Goal: Complete application form: Complete application form

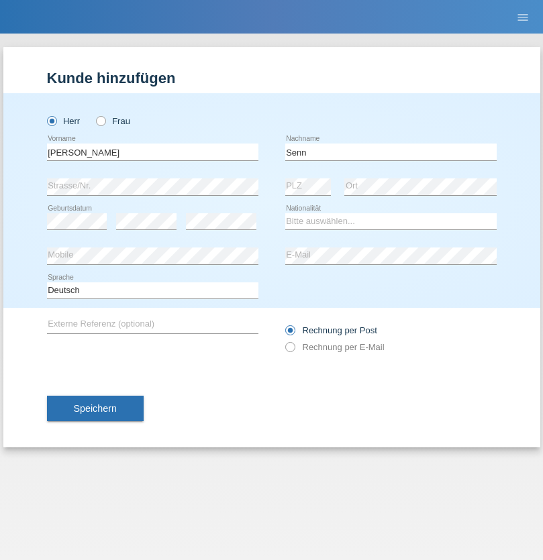
type input "Senn"
select select "CH"
select select "en"
radio input "true"
click at [152, 152] on input "text" at bounding box center [152, 152] width 211 height 17
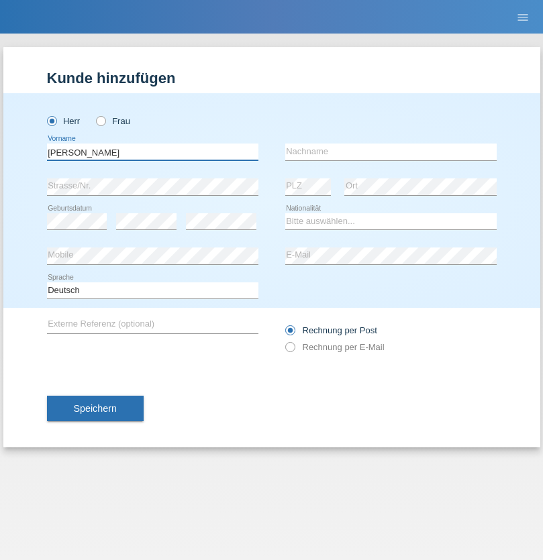
type input "Raphael"
click at [391, 152] on input "text" at bounding box center [390, 152] width 211 height 17
type input "Spina"
select select "CH"
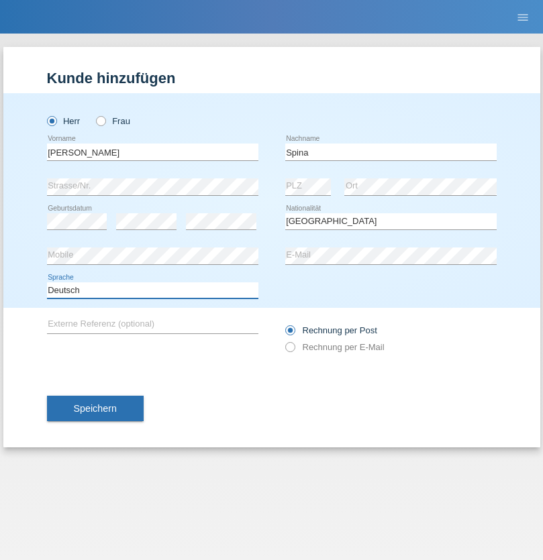
select select "en"
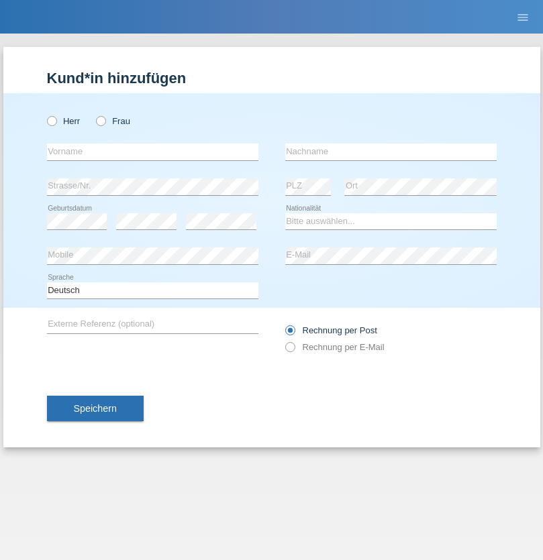
radio input "true"
click at [152, 152] on input "text" at bounding box center [152, 152] width 211 height 17
type input "[PERSON_NAME]"
click at [391, 152] on input "text" at bounding box center [390, 152] width 211 height 17
type input "Ramirez"
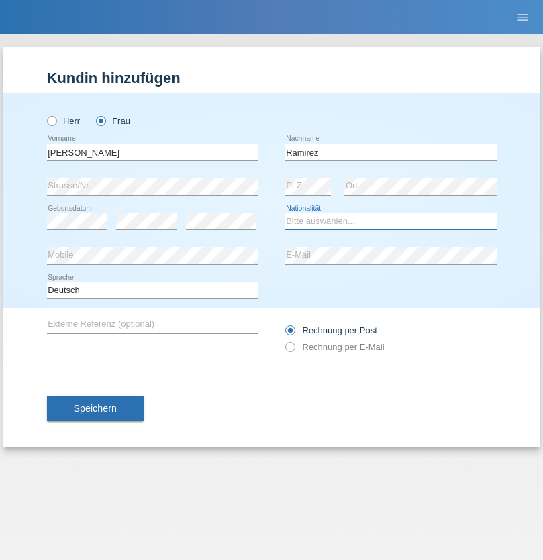
select select "CH"
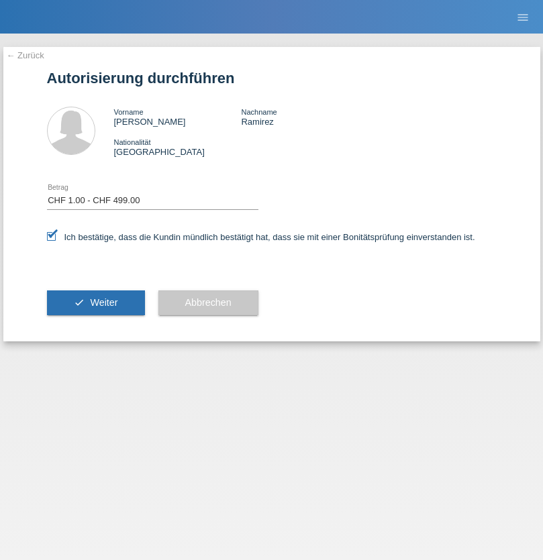
select select "1"
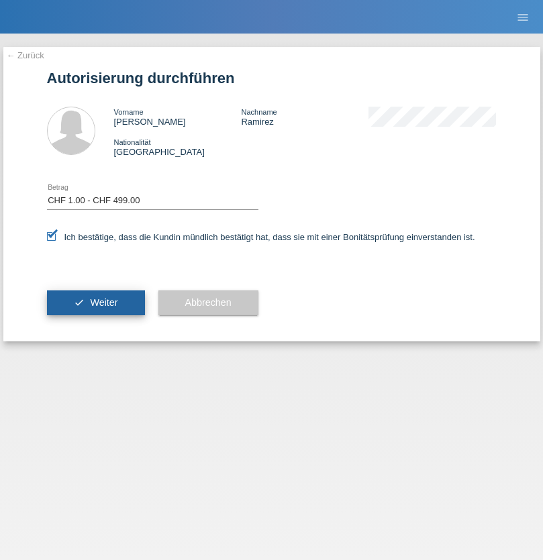
click at [95, 303] on span "Weiter" at bounding box center [104, 302] width 28 height 11
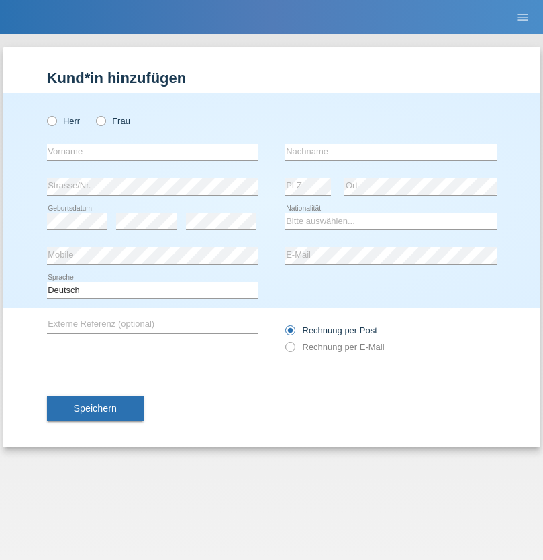
radio input "true"
click at [152, 152] on input "text" at bounding box center [152, 152] width 211 height 17
type input "Mohammad Qais"
click at [391, 152] on input "text" at bounding box center [390, 152] width 211 height 17
type input "Nemani"
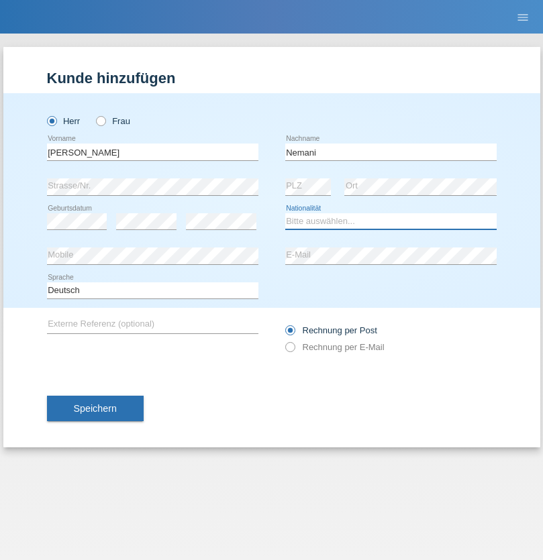
select select "AF"
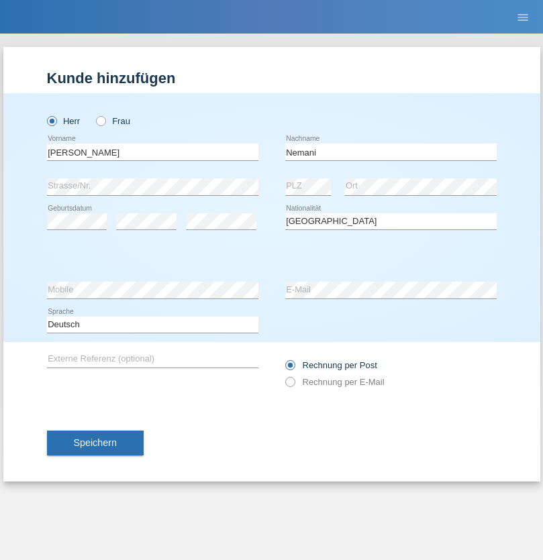
select select "C"
select select "02"
select select "01"
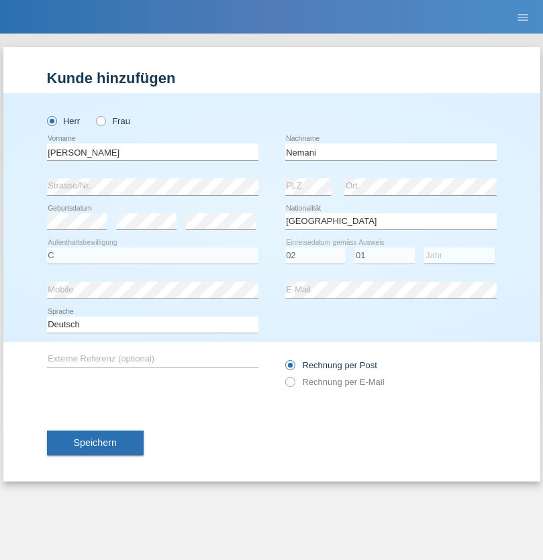
select select "2021"
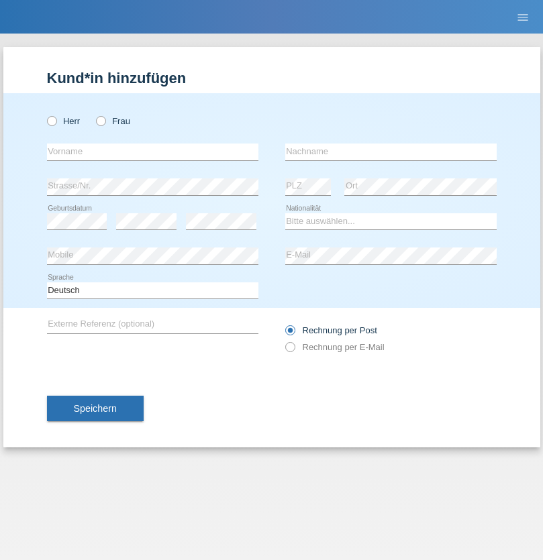
radio input "true"
click at [152, 152] on input "text" at bounding box center [152, 152] width 211 height 17
type input "Besart"
click at [391, 152] on input "text" at bounding box center [390, 152] width 211 height 17
type input "Emiri"
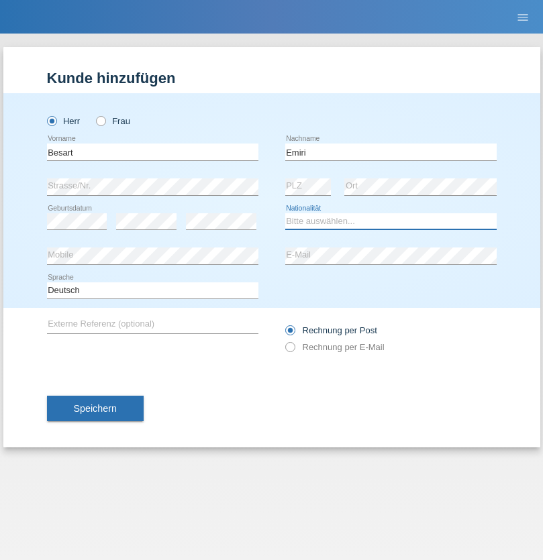
select select "XK"
select select "C"
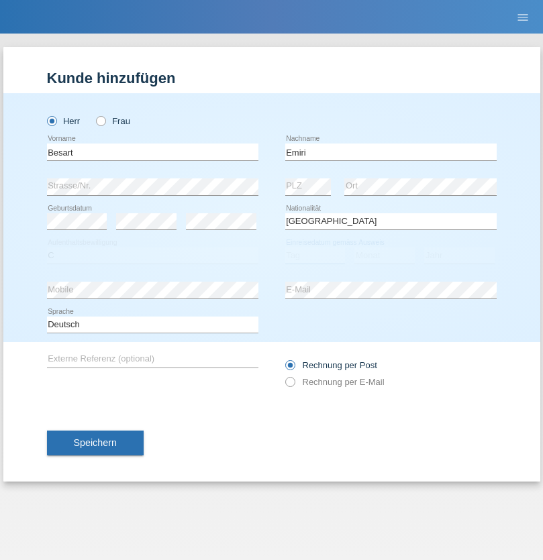
select select "04"
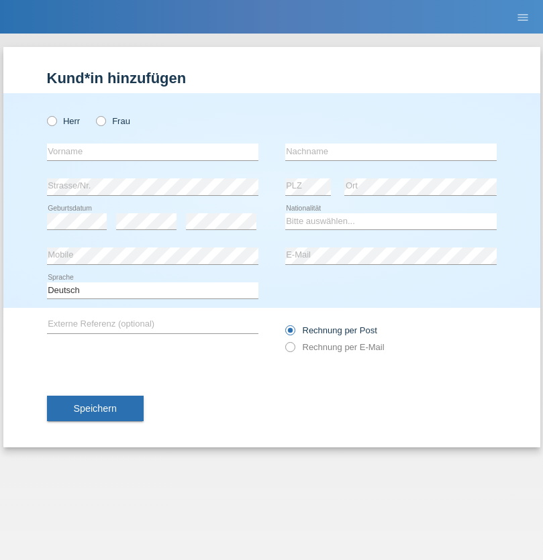
radio input "true"
click at [152, 152] on input "text" at bounding box center [152, 152] width 211 height 17
type input "Camille"
click at [391, 152] on input "text" at bounding box center [390, 152] width 211 height 17
type input "Jacquet"
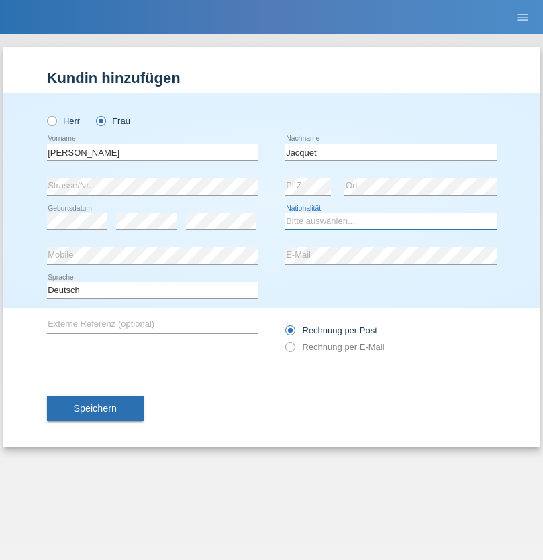
select select "CH"
radio input "true"
select select "DE"
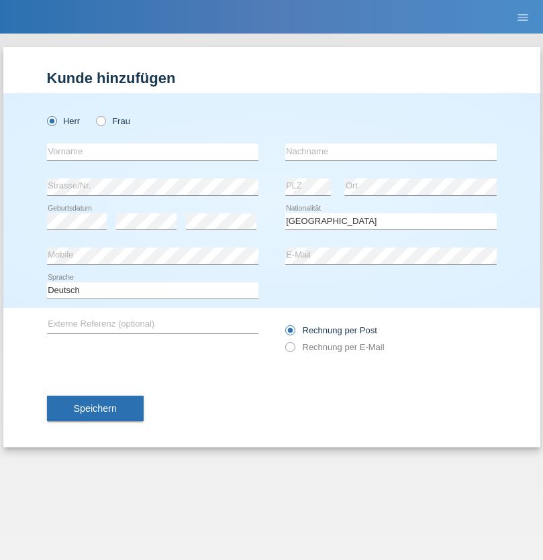
select select "C"
select select "07"
select select "11"
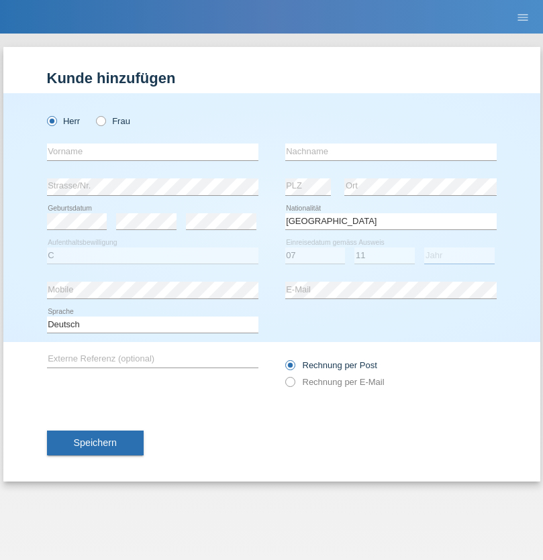
select select "1972"
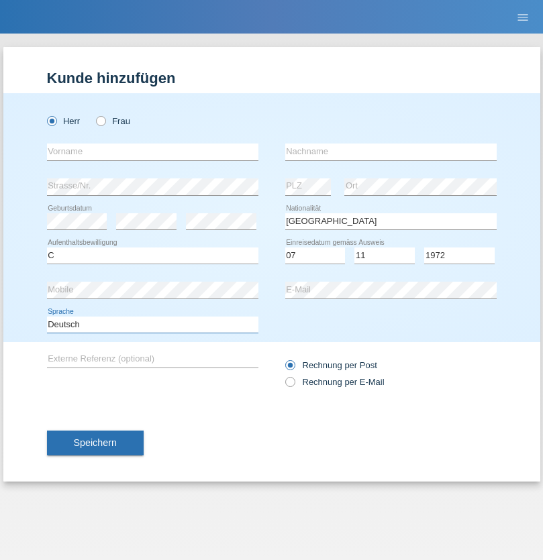
select select "en"
